Goal: Obtain resource: Download file/media

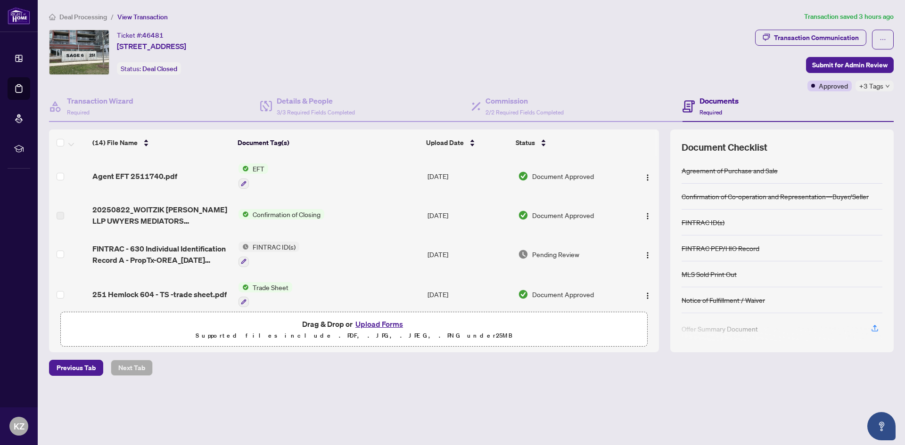
click at [261, 170] on span "EFT" at bounding box center [258, 168] width 19 height 10
click at [251, 218] on span "EFT" at bounding box center [253, 215] width 104 height 10
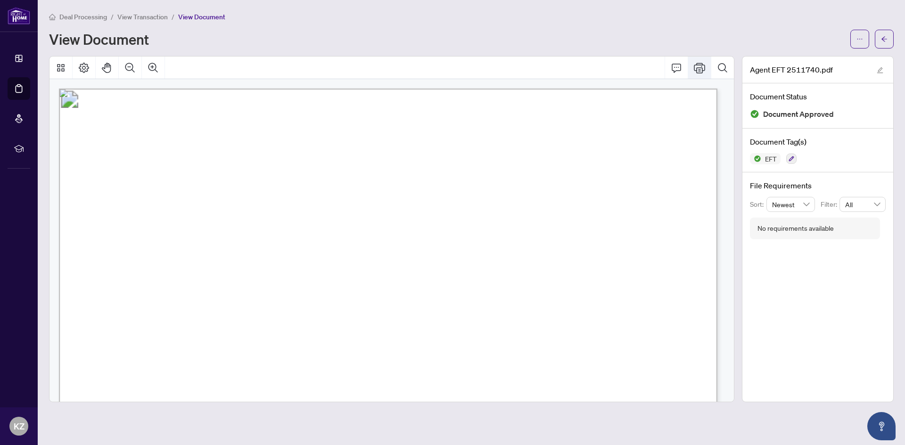
click at [700, 65] on icon "Print" at bounding box center [699, 67] width 11 height 11
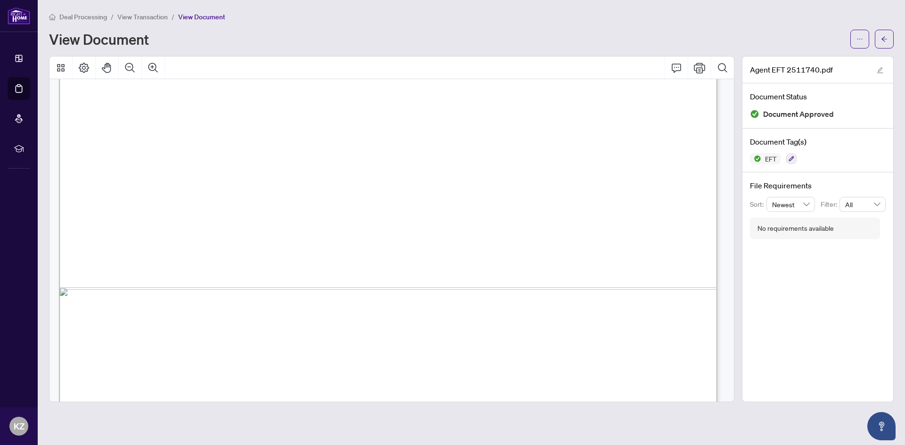
scroll to position [537, 0]
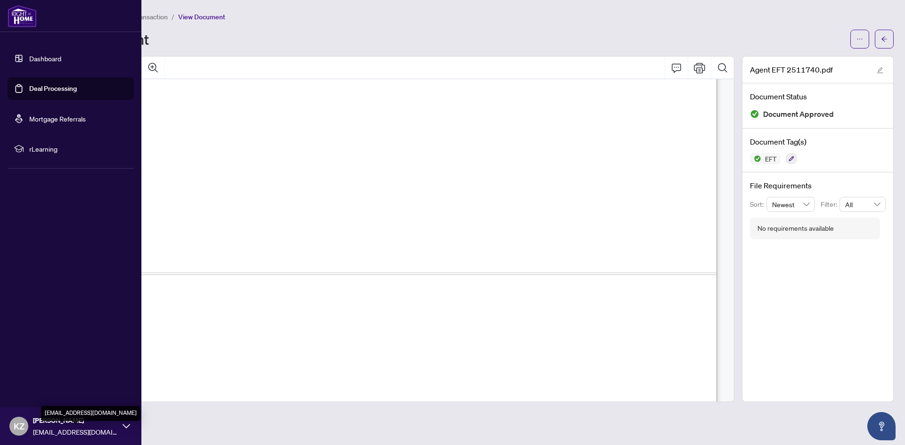
click at [113, 427] on span "[EMAIL_ADDRESS][DOMAIN_NAME]" at bounding box center [75, 432] width 85 height 10
click at [39, 367] on span "Logout" at bounding box center [37, 370] width 21 height 15
